Goal: Task Accomplishment & Management: Use online tool/utility

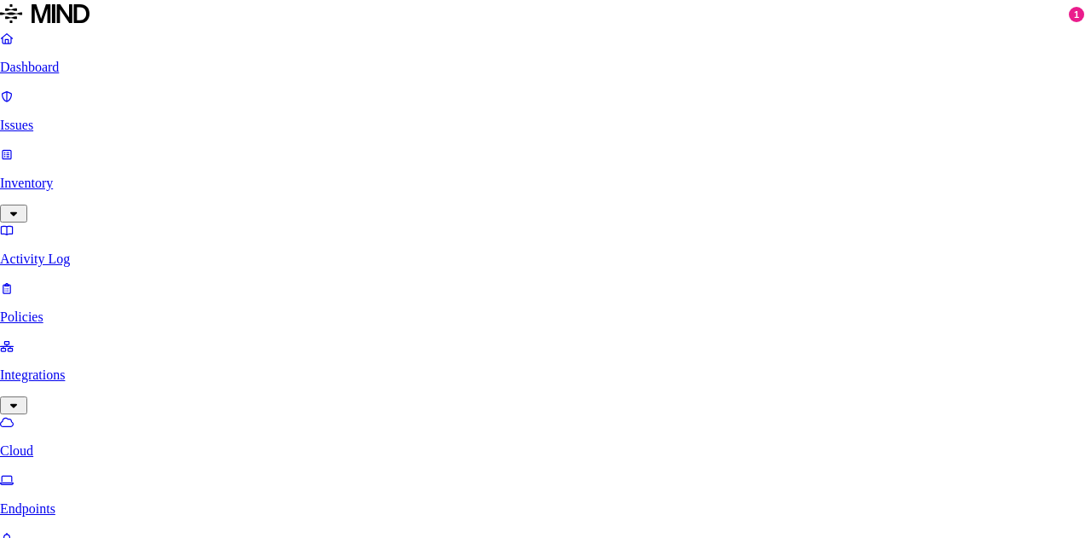
type input "Google Workspace"
type input "[PERSON_NAME][EMAIL_ADDRESS][DOMAIN_NAME]"
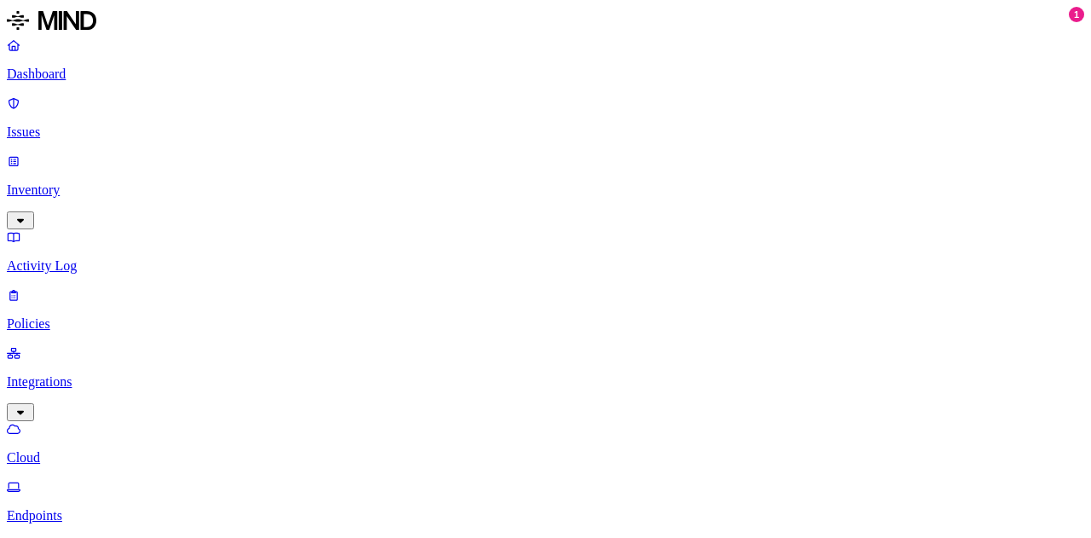
click at [58, 258] on p "Activity Log" at bounding box center [545, 265] width 1077 height 15
click at [88, 374] on p "Integrations" at bounding box center [545, 381] width 1077 height 15
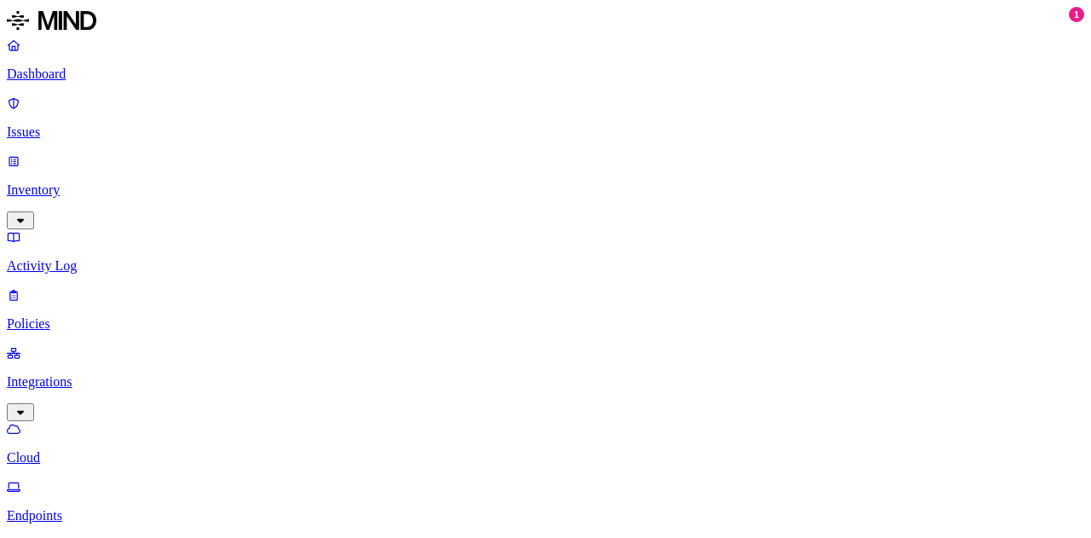
click at [85, 508] on p "Endpoints" at bounding box center [545, 515] width 1077 height 15
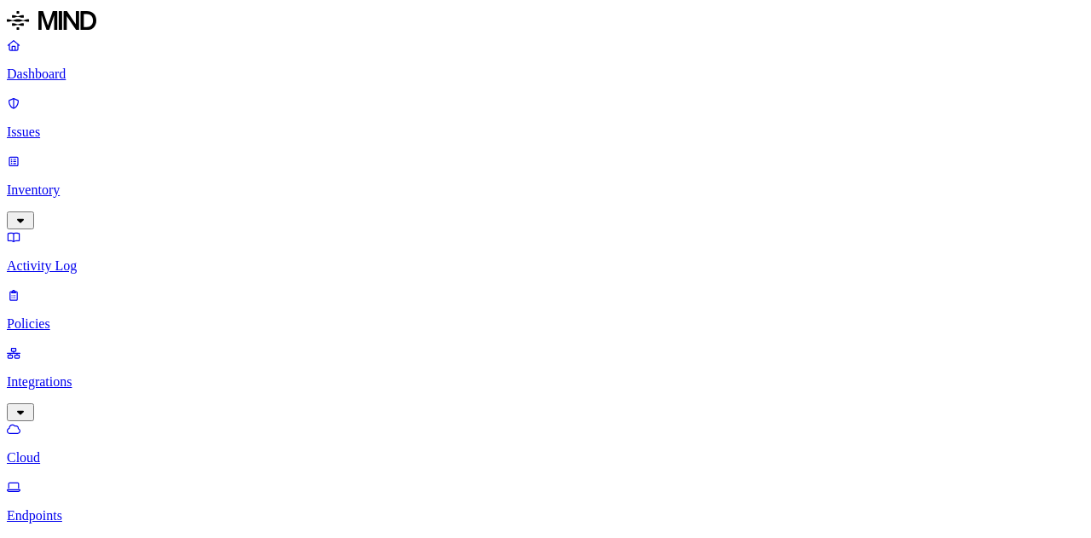
click at [89, 450] on p "Cloud" at bounding box center [545, 457] width 1077 height 15
